Goal: Information Seeking & Learning: Check status

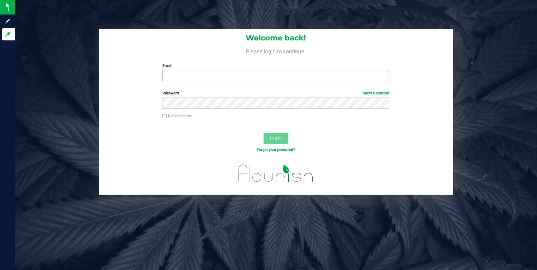
type input "[EMAIL_ADDRESS][DOMAIN_NAME]"
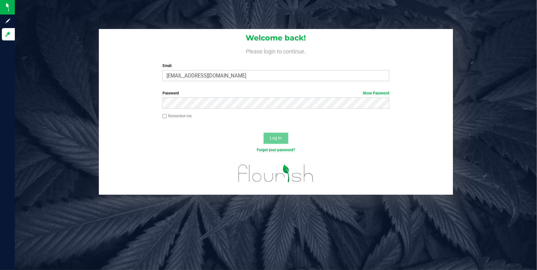
click at [275, 140] on span "Log In" at bounding box center [276, 138] width 12 height 5
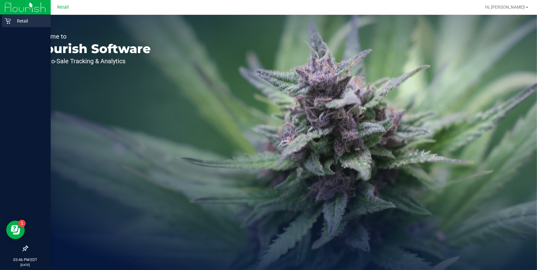
click at [19, 23] on p "Retail" at bounding box center [29, 20] width 37 height 7
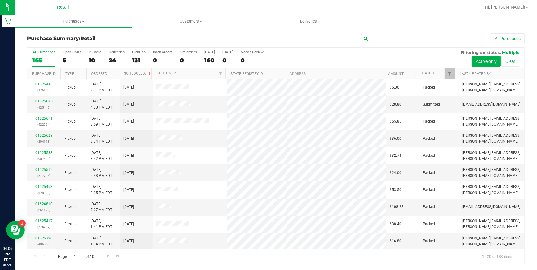
click at [390, 38] on input "text" at bounding box center [423, 38] width 124 height 9
click at [194, 25] on uib-tab-heading "Customers All customers Add a new customer All physicians" at bounding box center [191, 21] width 117 height 12
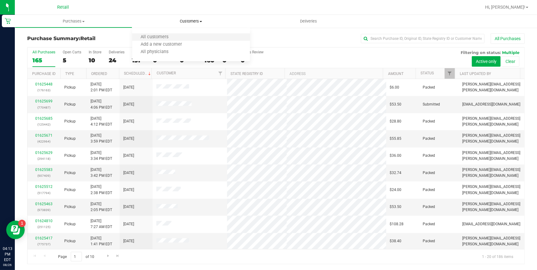
click at [187, 36] on li "All customers" at bounding box center [190, 37] width 117 height 7
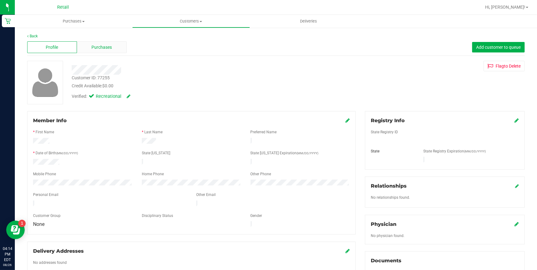
click at [96, 45] on span "Purchases" at bounding box center [102, 47] width 20 height 6
click at [98, 51] on div "Purchases" at bounding box center [102, 47] width 50 height 12
click at [112, 46] on div "Purchases" at bounding box center [102, 47] width 50 height 12
